Goal: Task Accomplishment & Management: Complete application form

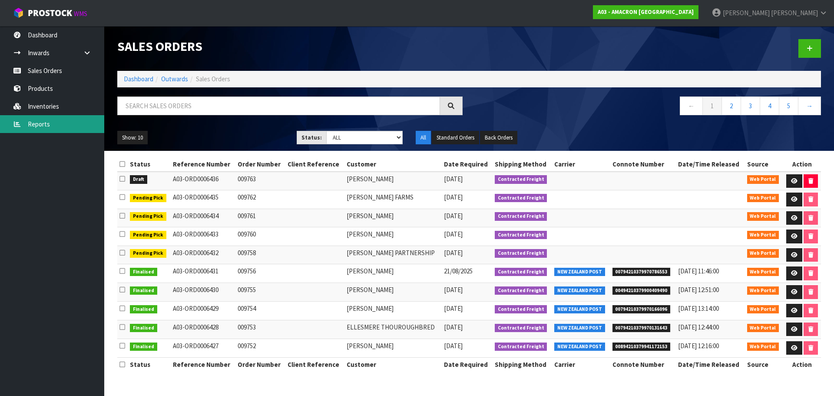
click at [60, 130] on link "Reports" at bounding box center [52, 124] width 104 height 18
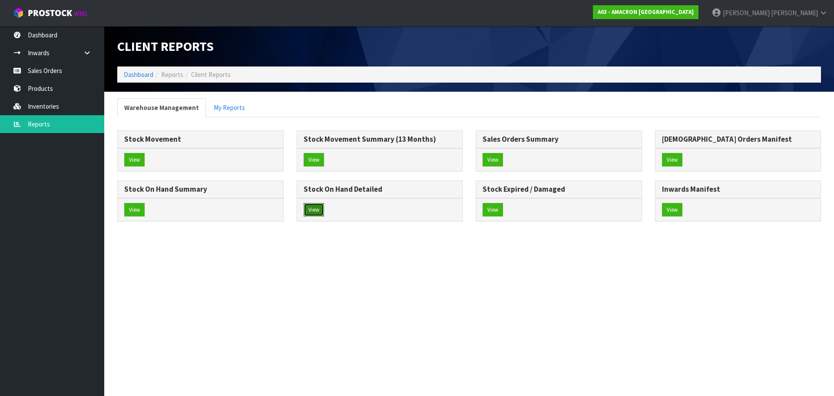
click at [312, 214] on button "View" at bounding box center [314, 210] width 20 height 14
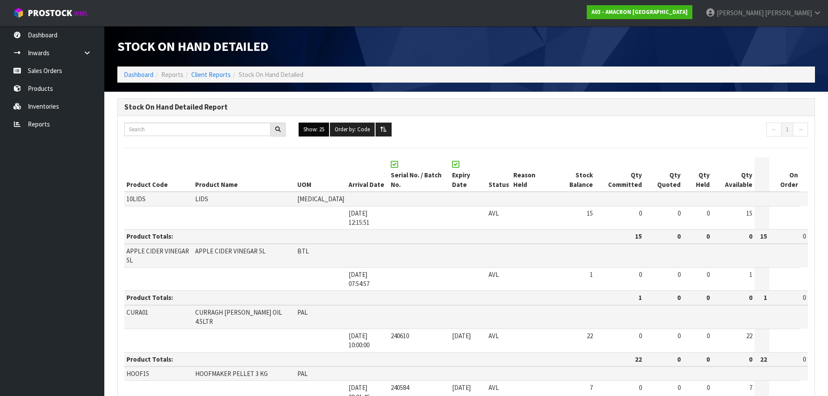
drag, startPoint x: 305, startPoint y: 134, endPoint x: 324, endPoint y: 218, distance: 86.3
click at [306, 134] on button "Show: 25" at bounding box center [313, 129] width 30 height 14
click at [325, 203] on link "ALL" at bounding box center [333, 205] width 69 height 12
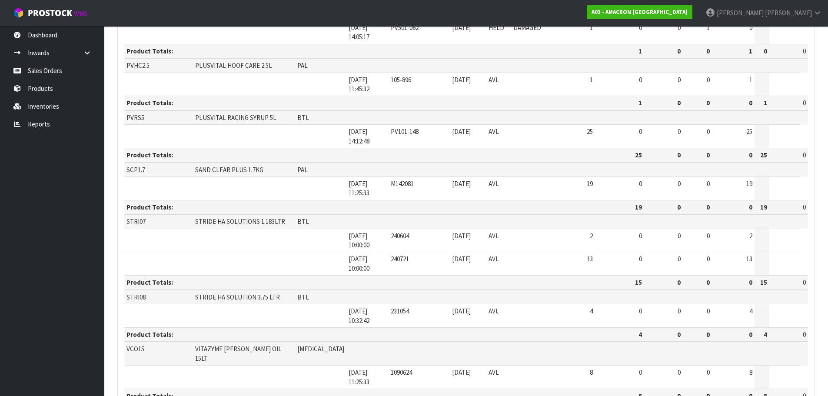
scroll to position [637, 0]
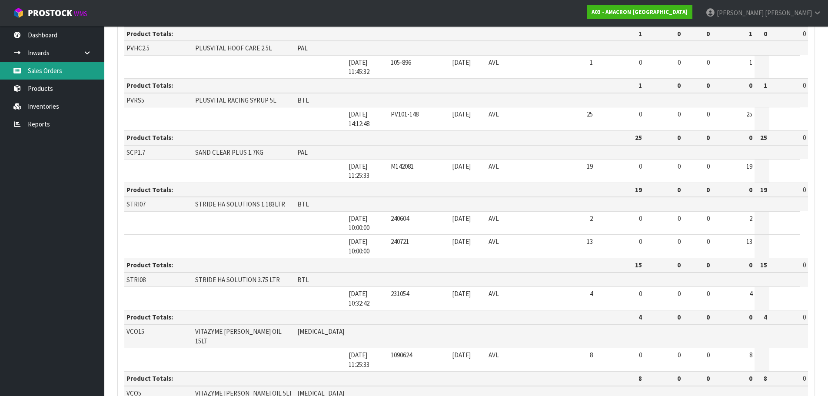
click at [56, 68] on link "Sales Orders" at bounding box center [52, 71] width 104 height 18
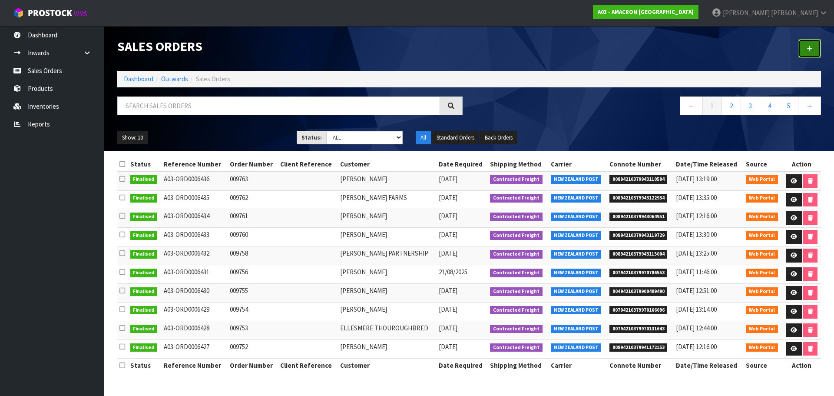
click at [811, 54] on link at bounding box center [809, 48] width 23 height 19
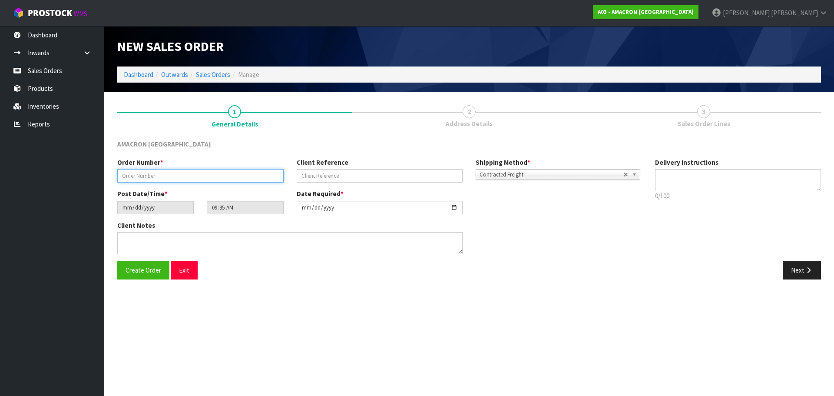
click at [162, 179] on input "text" at bounding box center [200, 175] width 166 height 13
type input "009765"
click at [795, 270] on button "Next" at bounding box center [802, 270] width 38 height 19
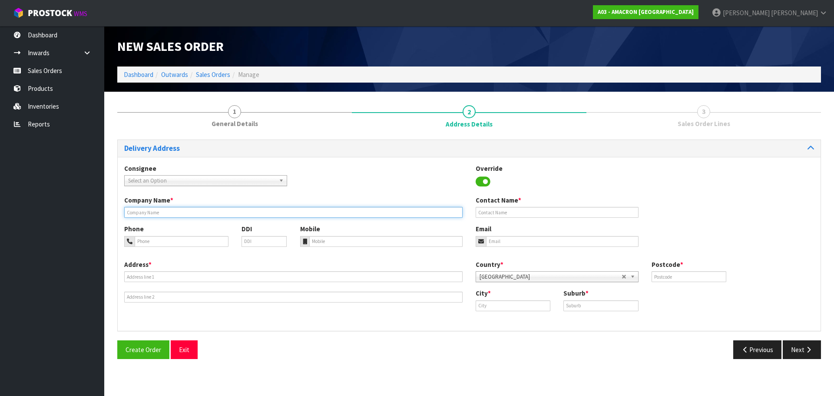
click at [170, 211] on input "text" at bounding box center [293, 212] width 338 height 11
click at [186, 208] on input "text" at bounding box center [293, 212] width 338 height 11
paste input "[PERSON_NAME]"
type input "[PERSON_NAME]"
drag, startPoint x: 172, startPoint y: 241, endPoint x: 193, endPoint y: 245, distance: 20.9
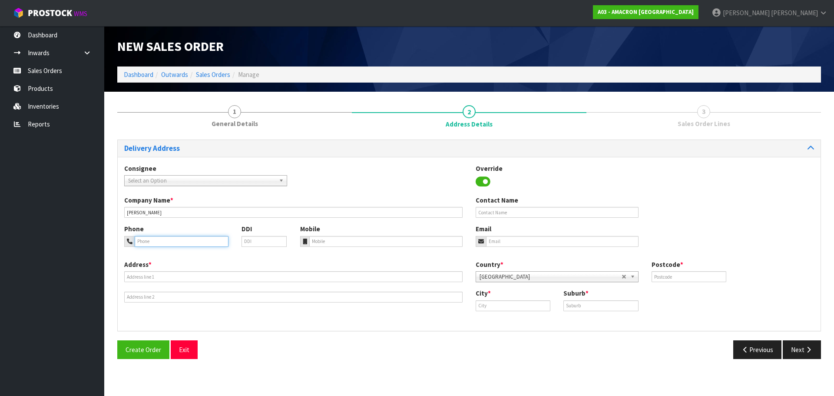
click at [172, 241] on input "tel" at bounding box center [182, 241] width 94 height 11
click at [163, 277] on input "text" at bounding box center [293, 276] width 338 height 11
paste input "[STREET_ADDRESS]"
type input "[STREET_ADDRESS]"
drag, startPoint x: 524, startPoint y: 310, endPoint x: 533, endPoint y: 306, distance: 9.4
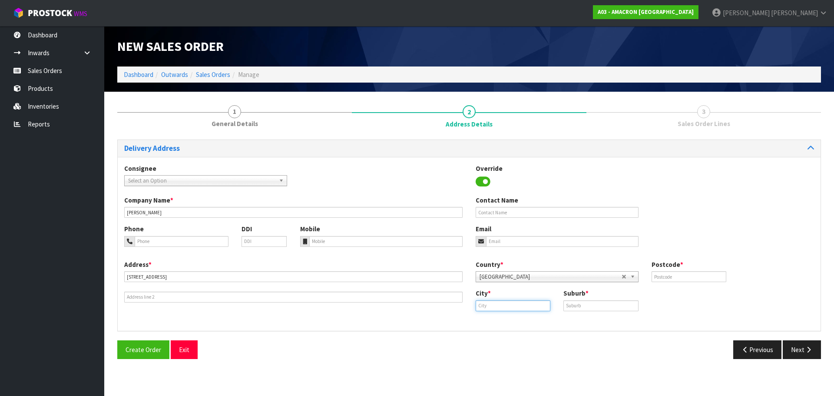
click at [524, 310] on input "text" at bounding box center [513, 305] width 75 height 11
paste input "Rangiora"
type input "Rangiora"
click at [574, 308] on input "text" at bounding box center [600, 305] width 75 height 11
paste input "RANGIORA"
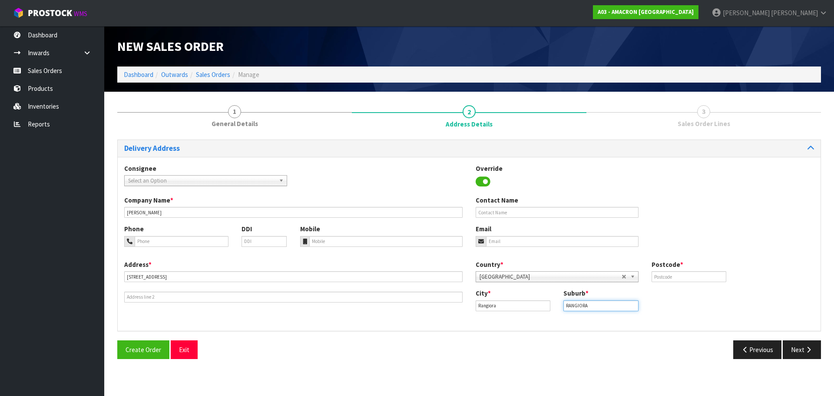
type input "RANGIORA"
click at [682, 276] on input "text" at bounding box center [689, 276] width 75 height 11
type input "7475"
drag, startPoint x: 218, startPoint y: 242, endPoint x: 239, endPoint y: 241, distance: 20.5
click at [218, 242] on input "tel" at bounding box center [182, 241] width 94 height 11
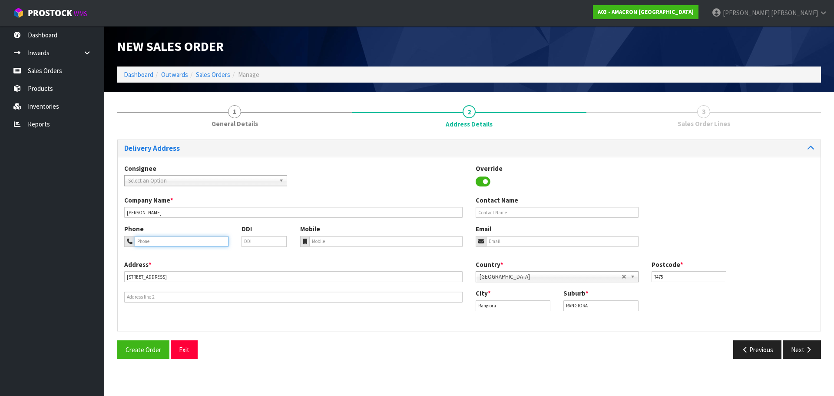
paste input "+ [PHONE_NUMBER]"
type input "+ [PHONE_NUMBER]"
click at [334, 243] on input "tel" at bounding box center [386, 241] width 154 height 11
paste input "+ [PHONE_NUMBER]"
type input "+ [PHONE_NUMBER]"
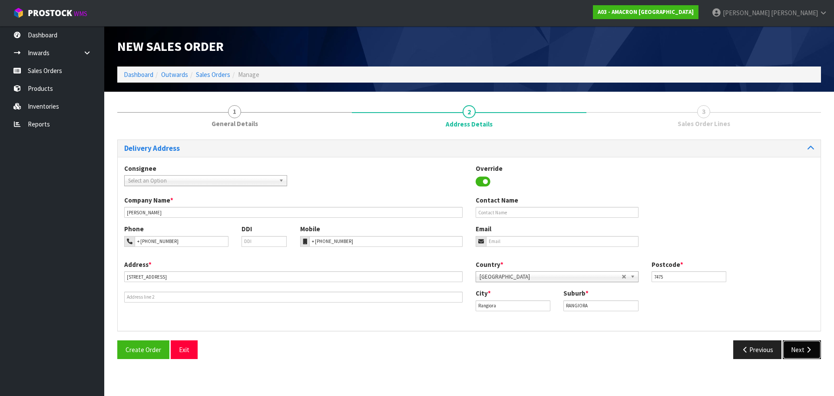
click at [797, 347] on button "Next" at bounding box center [802, 349] width 38 height 19
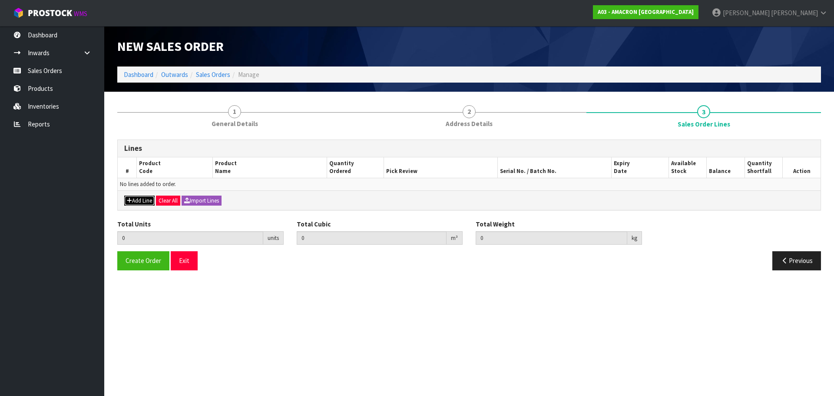
click at [134, 205] on button "Add Line" at bounding box center [139, 200] width 30 height 10
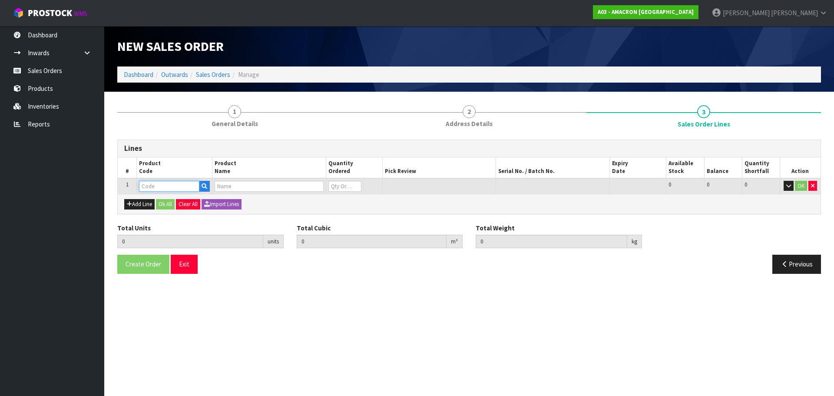
click at [146, 187] on input "text" at bounding box center [169, 186] width 60 height 11
type input "VCO"
click at [169, 201] on link "VCO 15" at bounding box center [173, 201] width 69 height 12
type input "VCO15"
type input "0.000000"
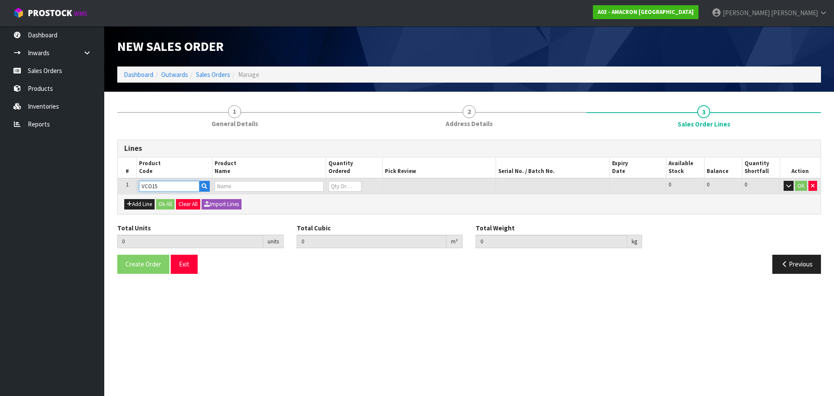
type input "0.000"
type input "VITAZYME [PERSON_NAME] OIL 15LT"
type input "0"
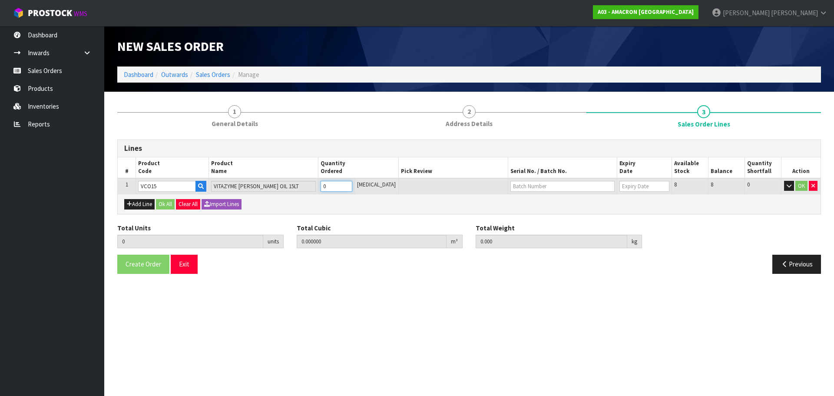
click at [334, 184] on input "0" at bounding box center [337, 186] width 32 height 11
type input "0"
type input "1"
type input "0.02436"
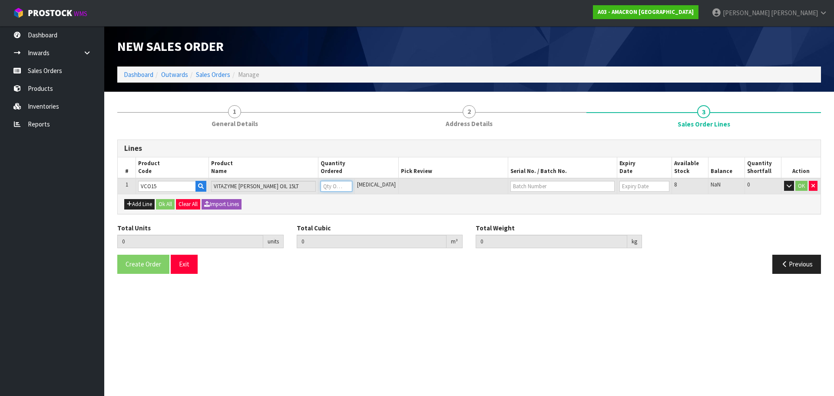
type input "15"
type input "1"
click at [803, 187] on button "OK" at bounding box center [801, 186] width 12 height 10
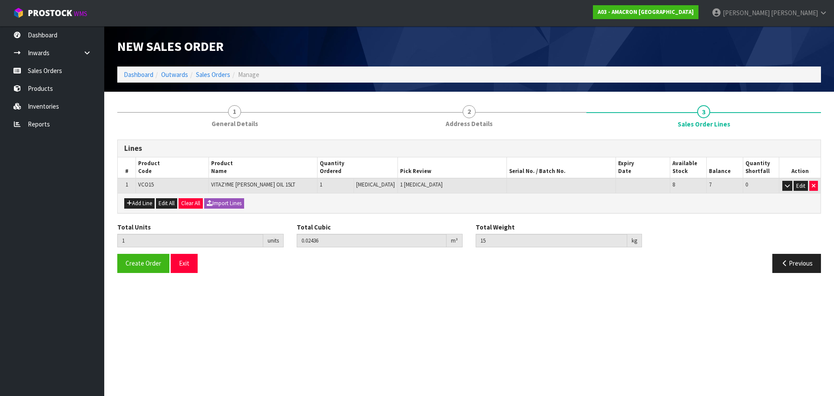
drag, startPoint x: 611, startPoint y: 248, endPoint x: 378, endPoint y: 220, distance: 234.9
click at [445, 224] on div "Total Units 1 units Total Cubic 0.02436 m³ Total Weight 15 kg" at bounding box center [469, 238] width 717 height 32
click at [149, 202] on button "Add Line" at bounding box center [139, 203] width 30 height 10
type input "0"
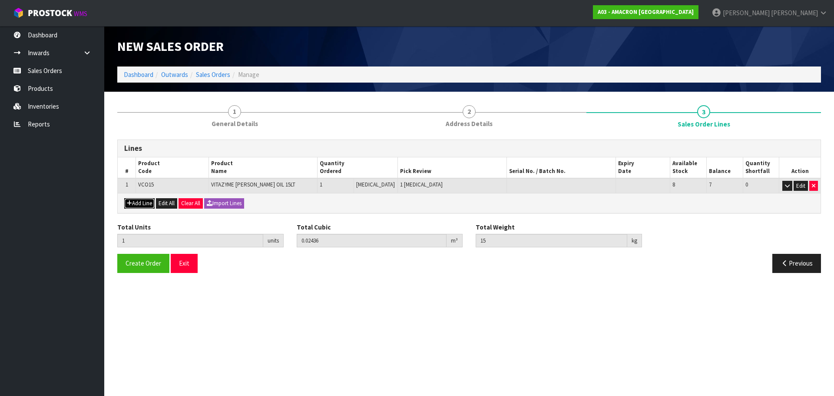
type input "0"
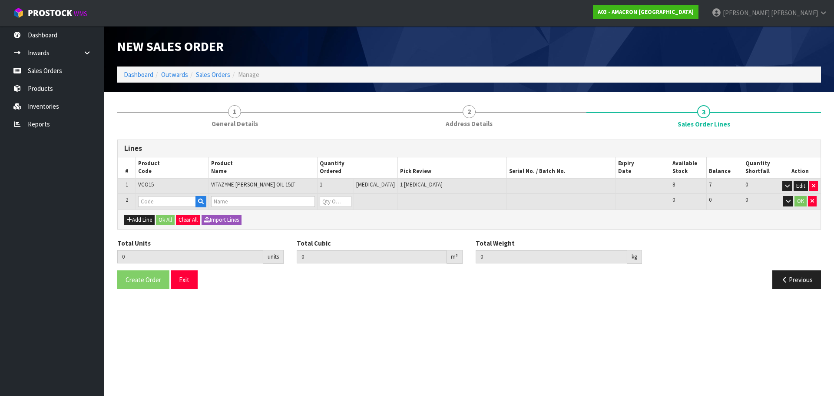
click at [155, 193] on td "VCO15" at bounding box center [172, 186] width 73 height 16
click at [156, 197] on input "text" at bounding box center [166, 201] width 57 height 11
type input "PVRS"
click at [186, 218] on link "PVRS 5" at bounding box center [173, 216] width 69 height 12
type input "PVRS5"
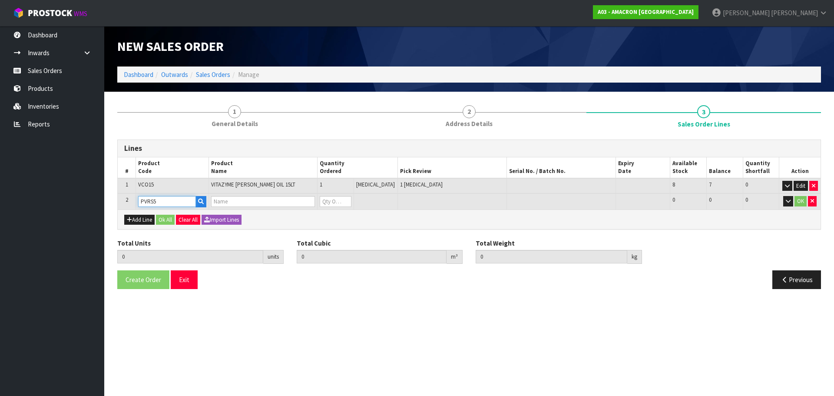
type input "1"
type input "0.02436"
type input "15"
type input "PLUSVITAL RACING SYRUP 5L"
type input "0"
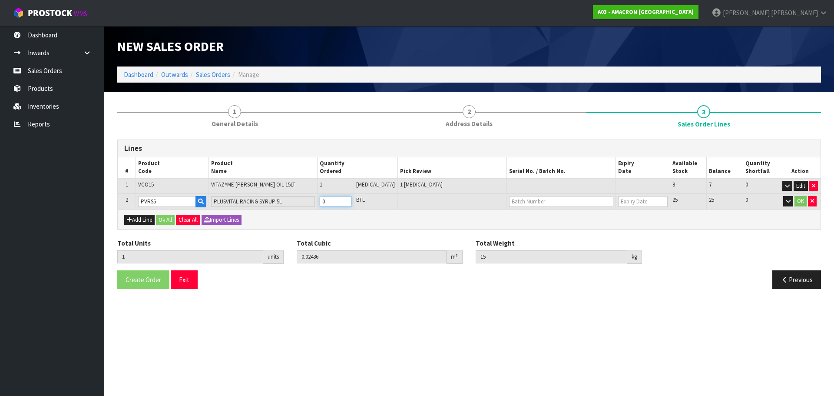
click at [338, 202] on input "0" at bounding box center [336, 201] width 32 height 11
type input "0"
type input "2"
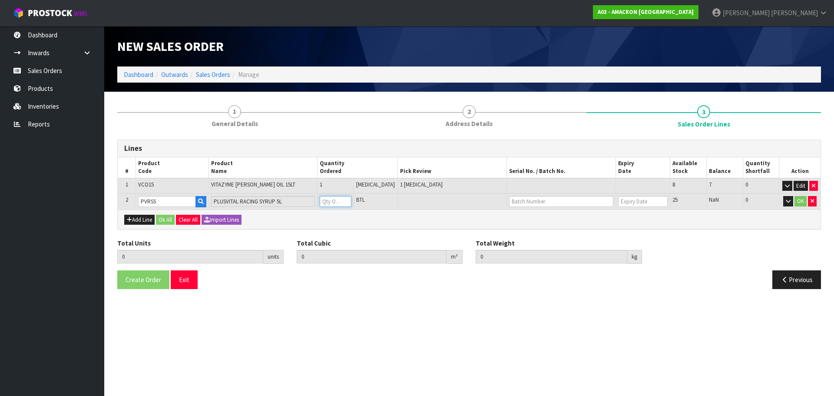
type input "0.03393"
type input "21.5"
type input "1"
click at [800, 201] on button "OK" at bounding box center [801, 201] width 12 height 10
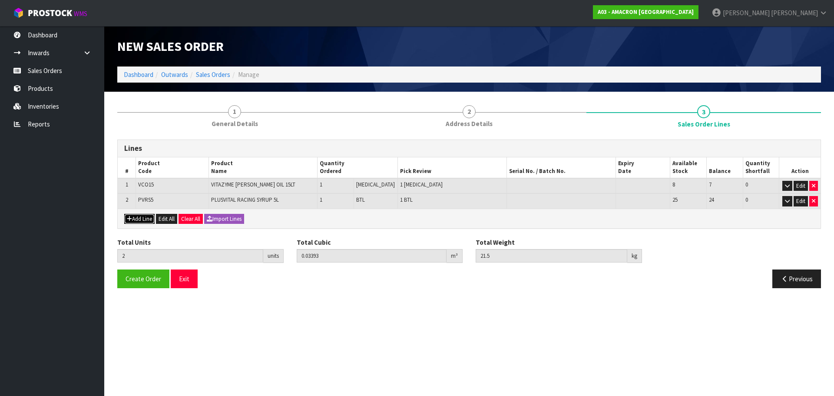
click at [153, 221] on button "Add Line" at bounding box center [139, 219] width 30 height 10
type input "0"
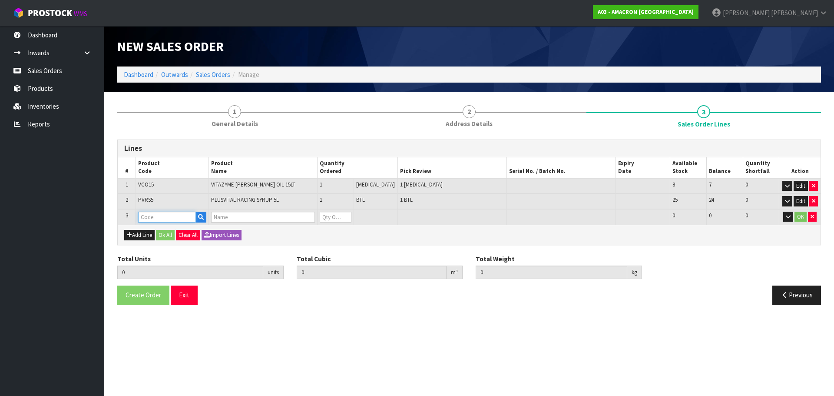
click at [149, 218] on input "text" at bounding box center [166, 217] width 57 height 11
type input "YPPU01"
type input "2"
type input "0.03393"
type input "21.5"
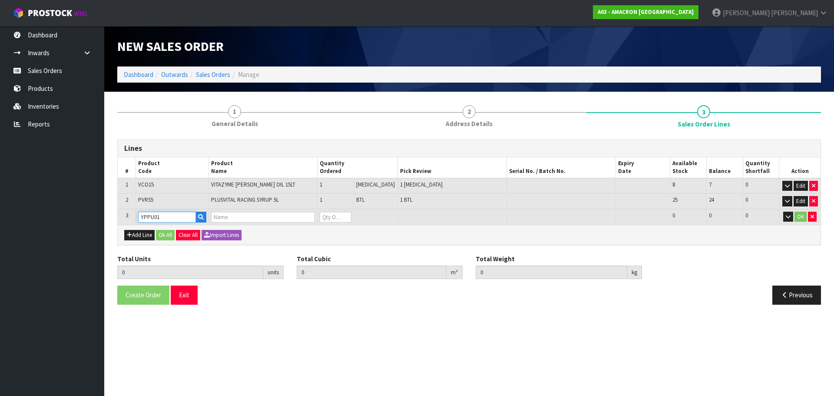
type input "SUPE - IRON - CONTAINER TAPS"
type input "0"
type input "YPPU04"
type input "PUMP FOR 5L PLUSVITAL SYRUP"
type input "YPPU04"
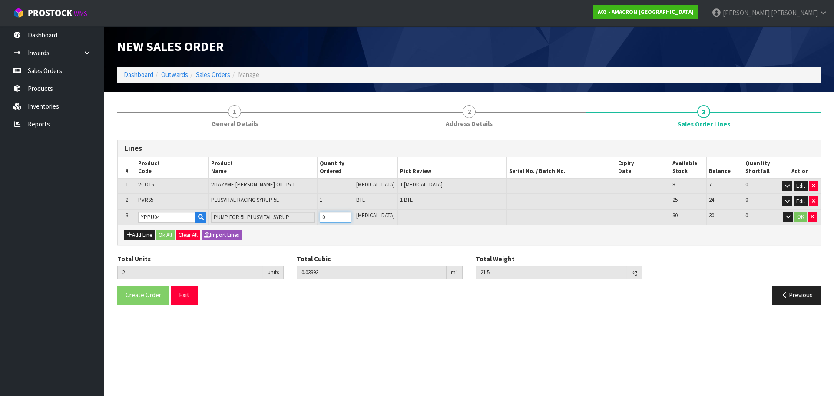
click at [338, 220] on input "0" at bounding box center [336, 217] width 32 height 11
type input "0"
type input "3"
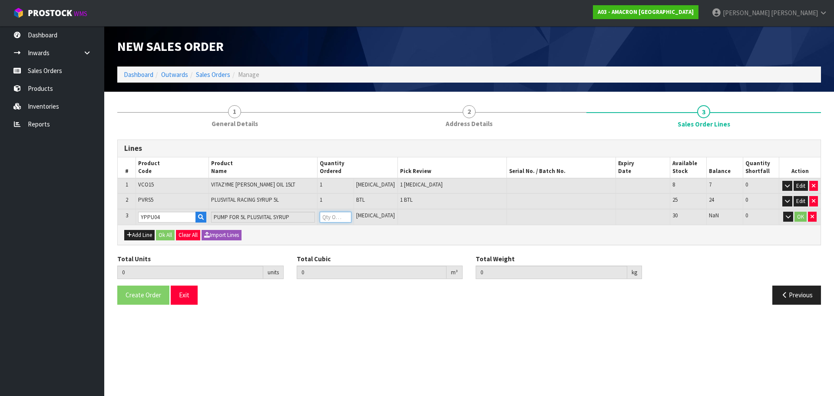
type input "0.03477"
type input "21.6"
type input "1"
click at [797, 218] on button "OK" at bounding box center [801, 217] width 12 height 10
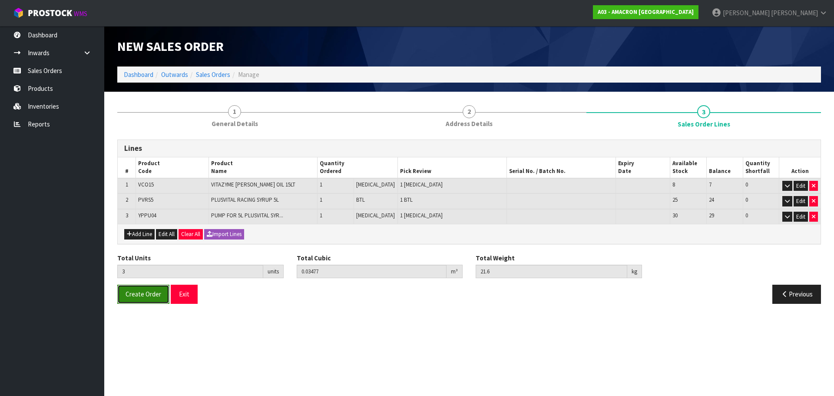
click at [144, 298] on span "Create Order" at bounding box center [144, 294] width 36 height 8
